Goal: Information Seeking & Learning: Learn about a topic

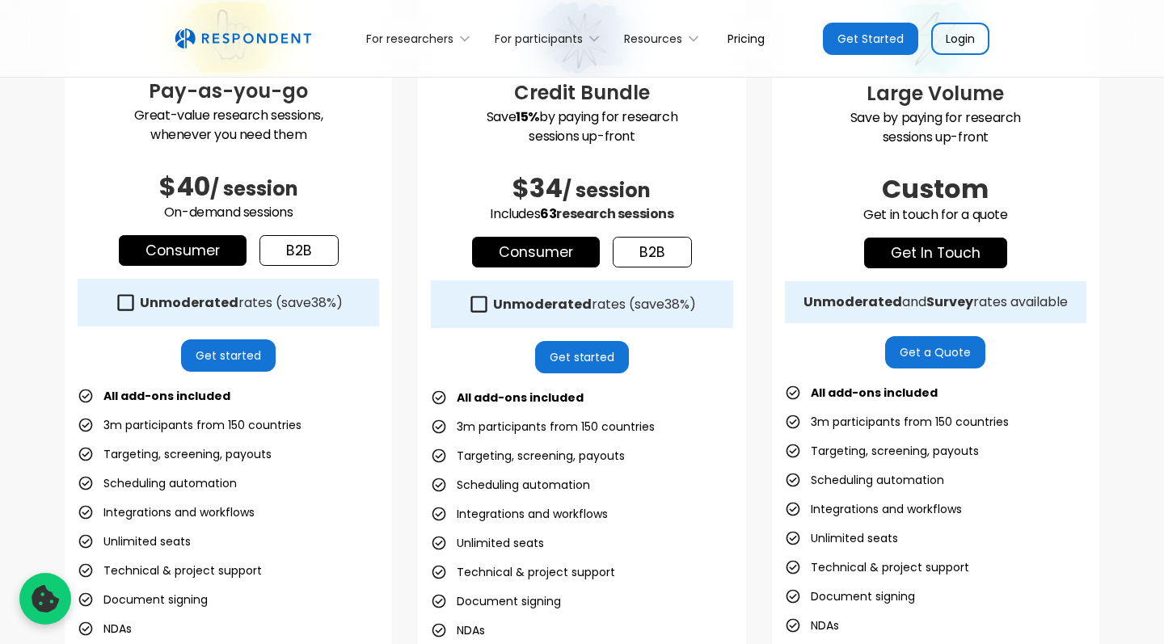
scroll to position [501, 0]
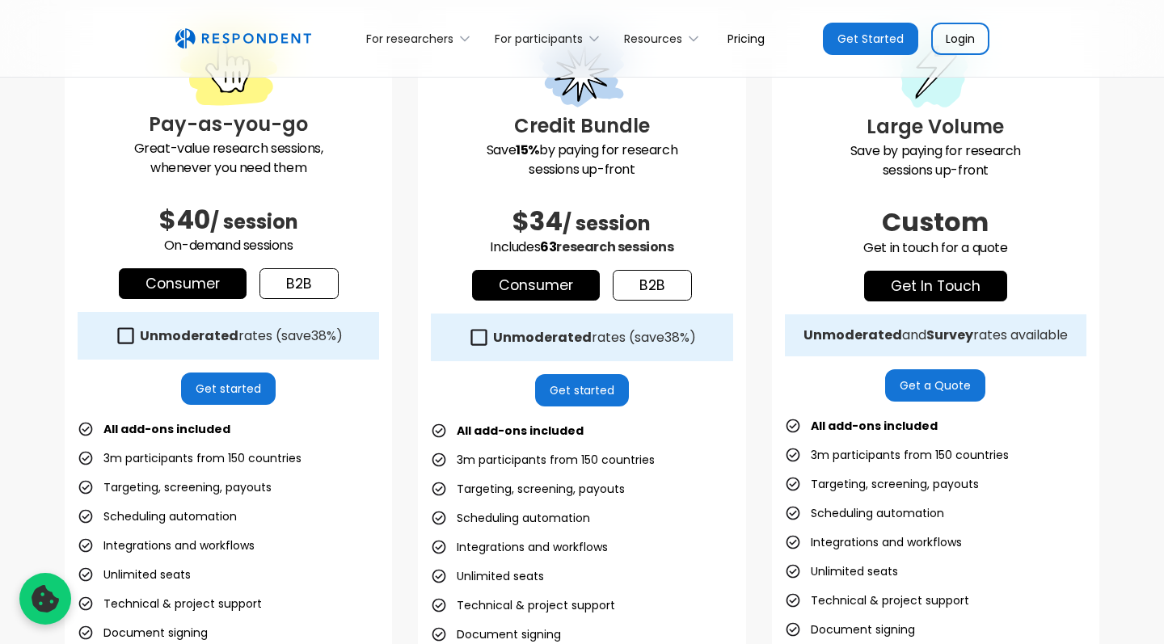
click at [137, 339] on icon at bounding box center [126, 336] width 22 height 22
click at [133, 339] on icon at bounding box center [125, 335] width 16 height 16
click at [137, 339] on icon at bounding box center [126, 336] width 22 height 22
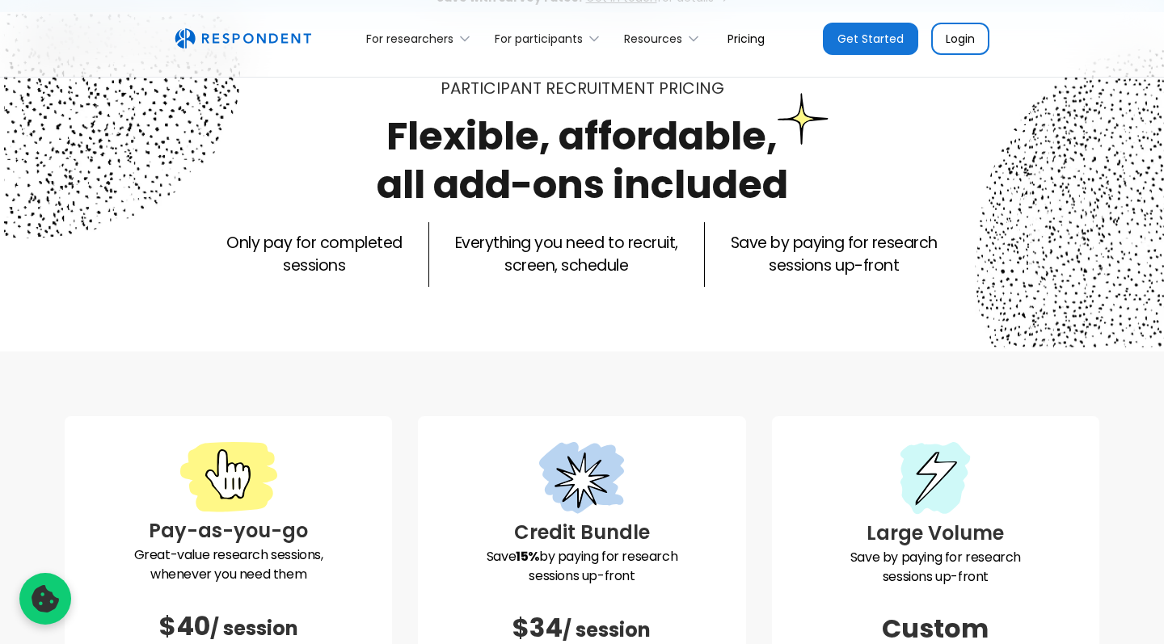
scroll to position [1, 0]
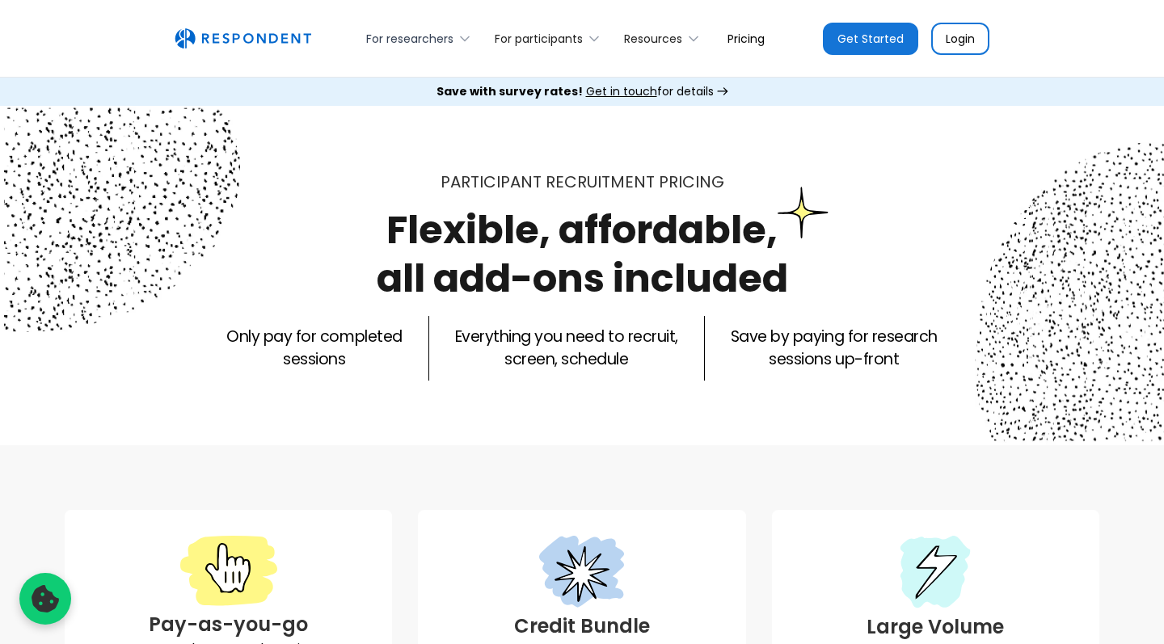
click at [453, 40] on div "For researchers" at bounding box center [421, 38] width 128 height 38
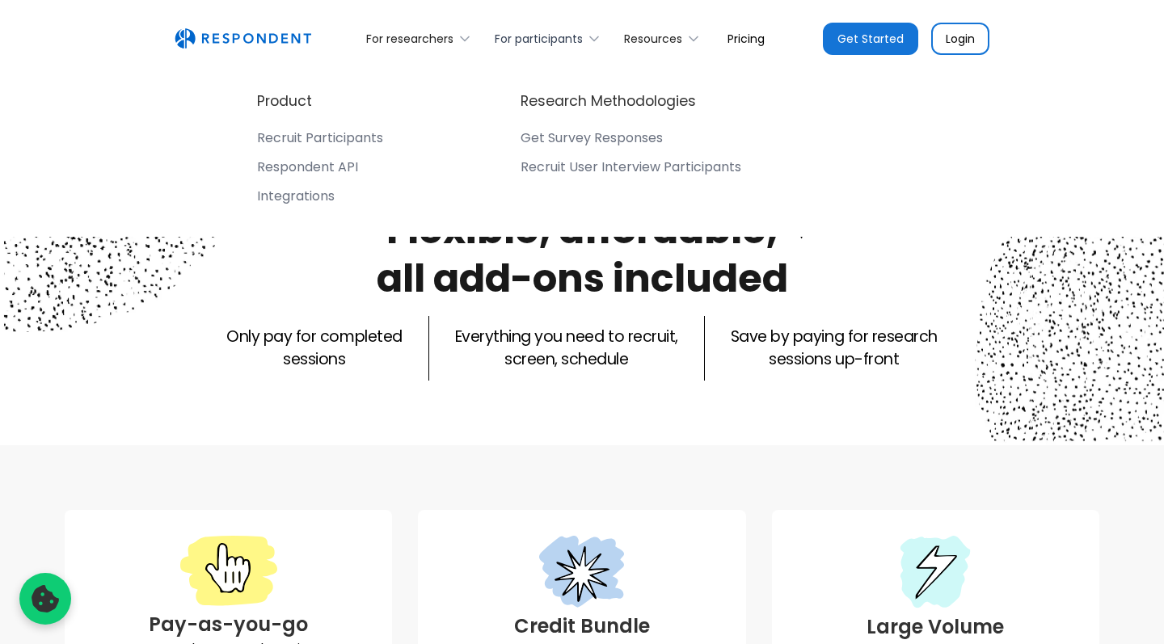
click at [543, 34] on div "For participants" at bounding box center [539, 39] width 88 height 16
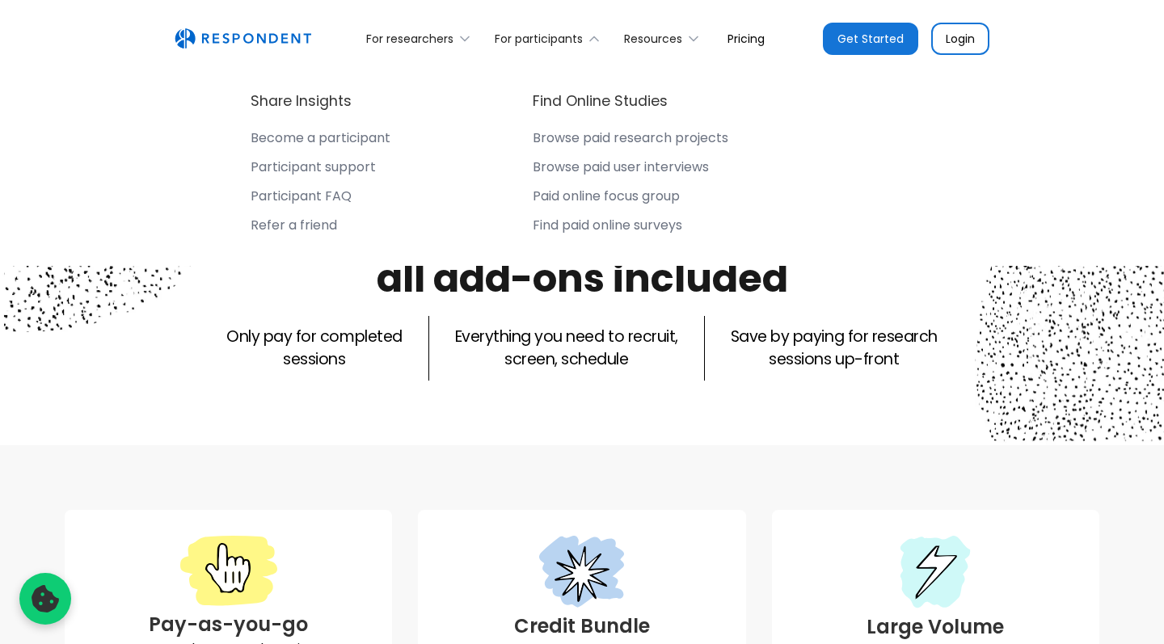
click at [441, 344] on div "Only pay for completed sessions Everything you need to recruit, screen, schedul…" at bounding box center [582, 348] width 1034 height 65
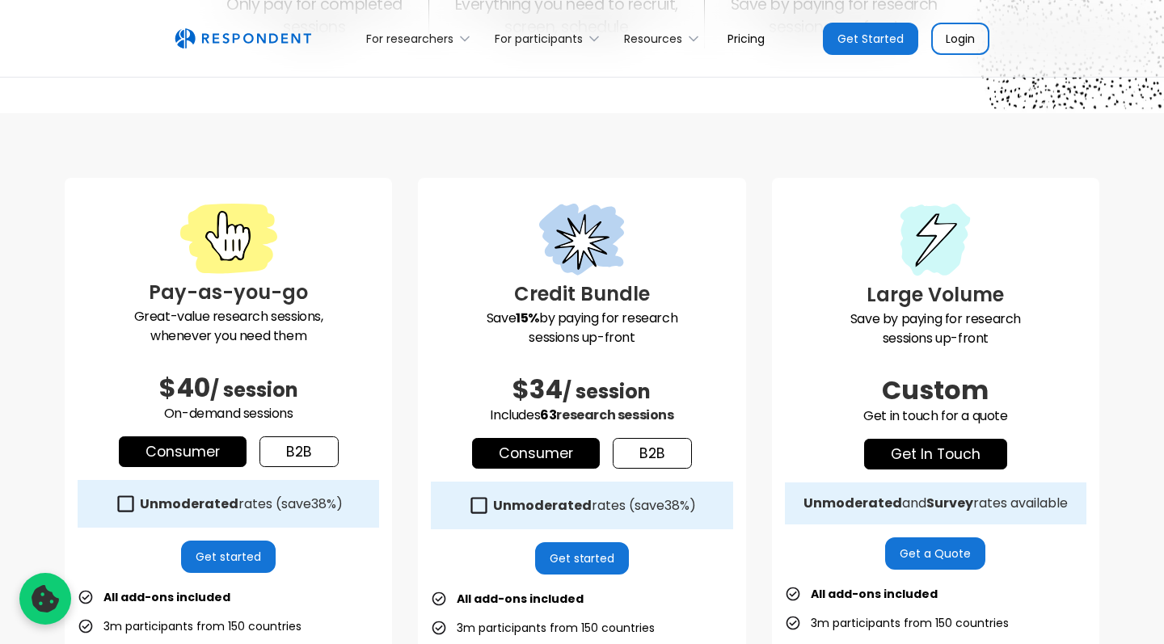
scroll to position [334, 0]
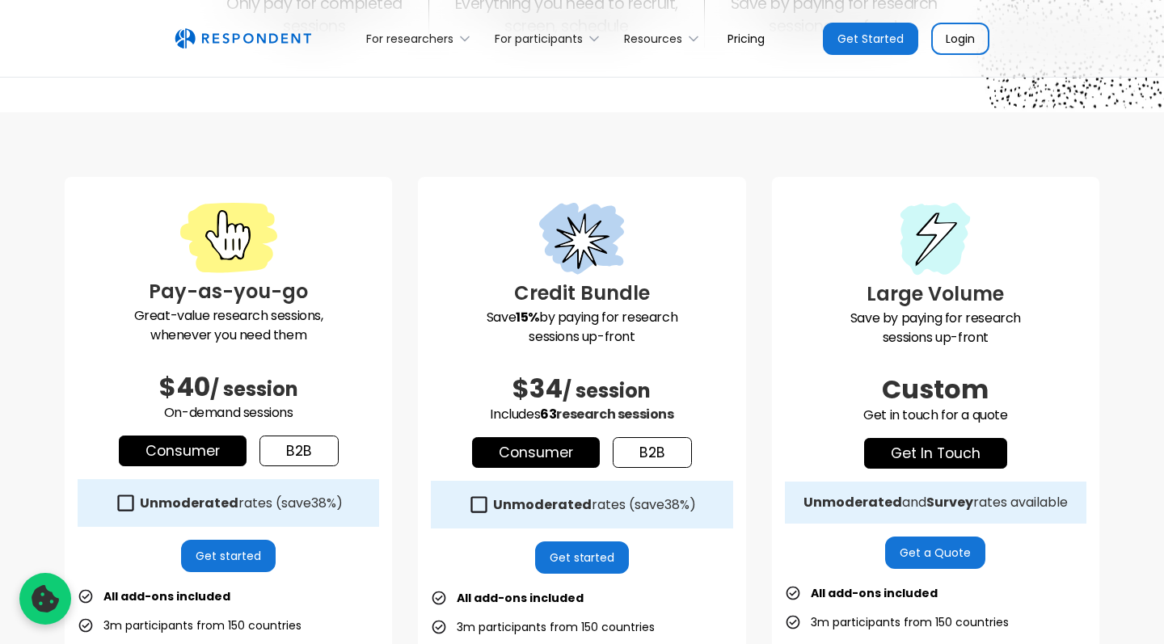
click at [206, 464] on link "Consumer" at bounding box center [183, 451] width 128 height 31
click at [206, 458] on link "Consumer" at bounding box center [183, 451] width 128 height 31
click at [209, 448] on link "Consumer" at bounding box center [183, 451] width 128 height 31
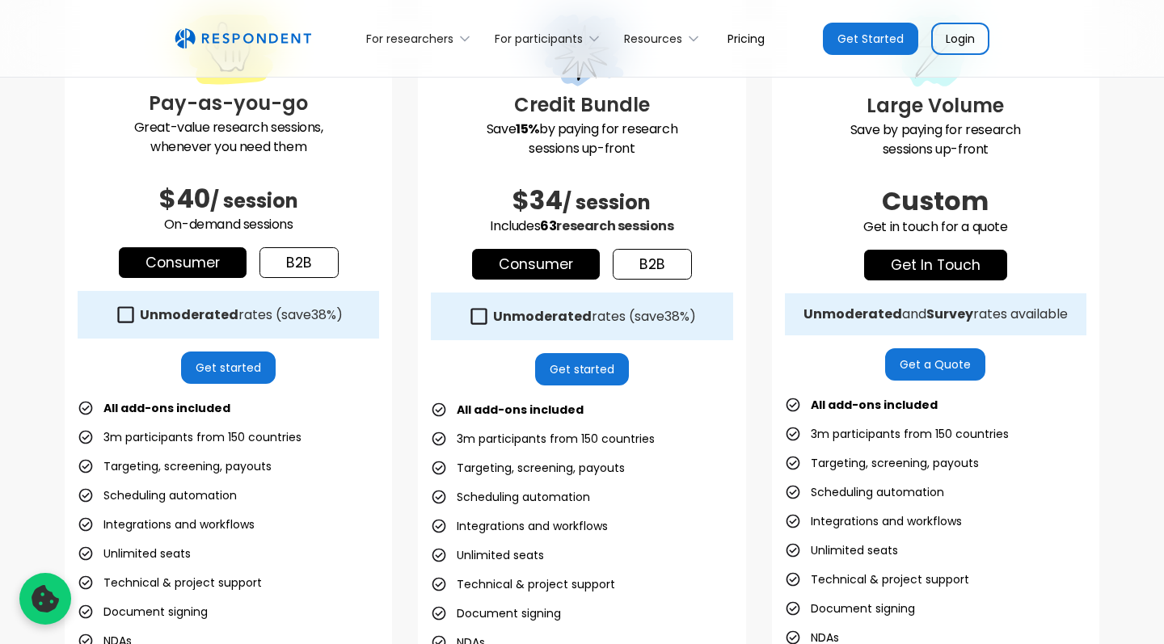
scroll to position [522, 0]
click at [170, 271] on link "Consumer" at bounding box center [183, 262] width 128 height 31
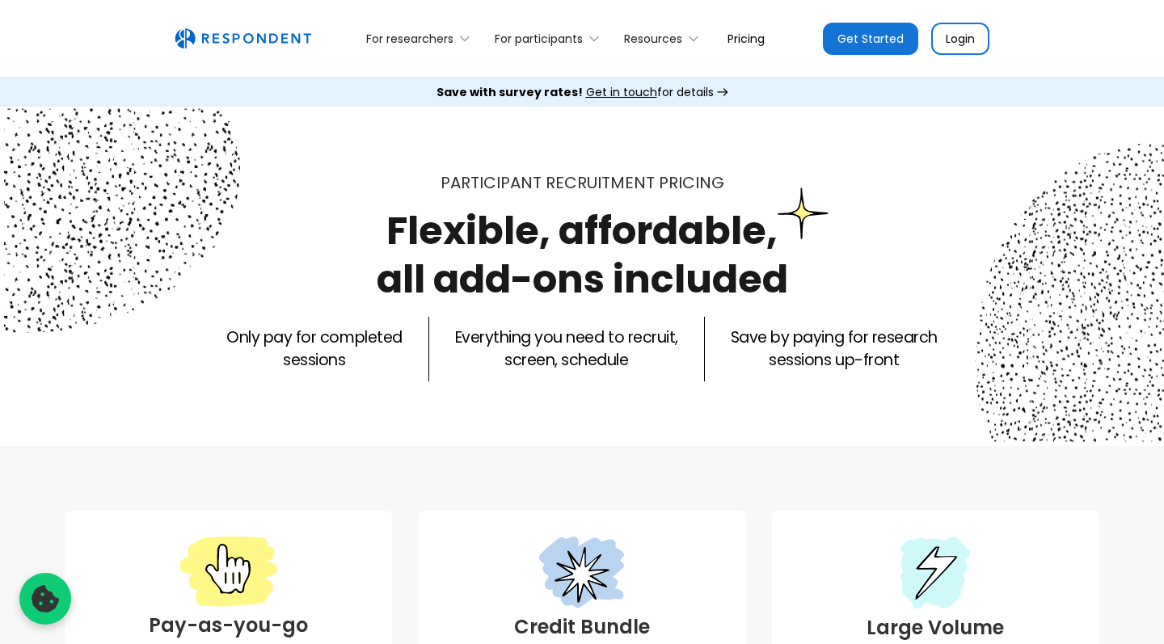
scroll to position [0, 0]
click at [951, 41] on link "Login" at bounding box center [960, 39] width 58 height 32
